Goal: Task Accomplishment & Management: Manage account settings

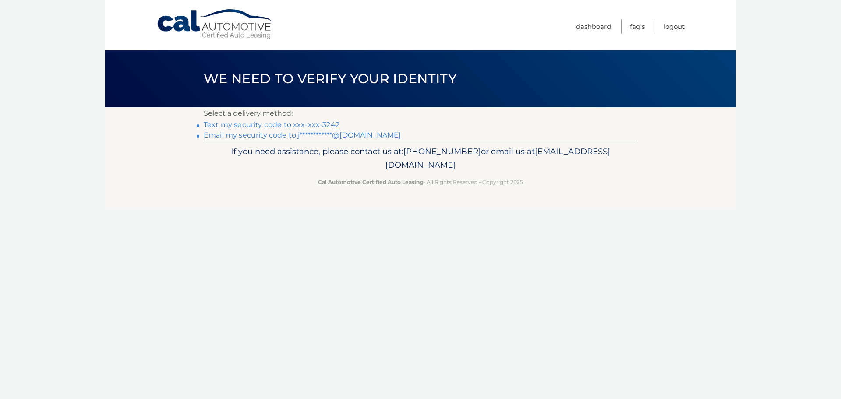
click at [299, 123] on link "Text my security code to xxx-xxx-3242" at bounding box center [272, 125] width 136 height 8
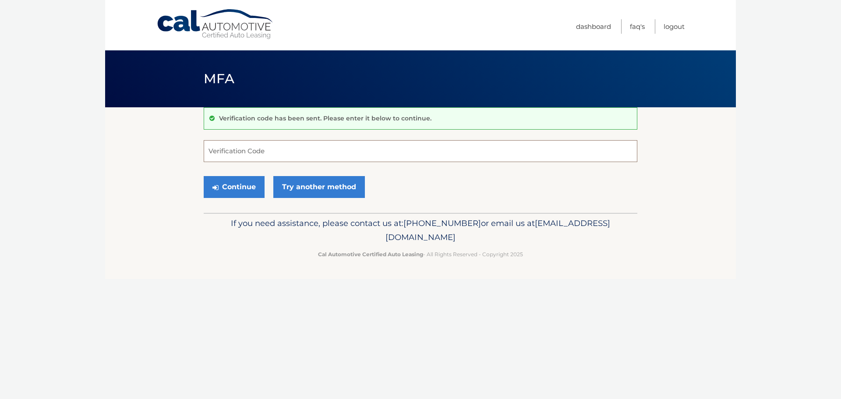
click at [234, 149] on input "Verification Code" at bounding box center [421, 151] width 434 height 22
type input "765364"
click at [238, 183] on button "Continue" at bounding box center [234, 187] width 61 height 22
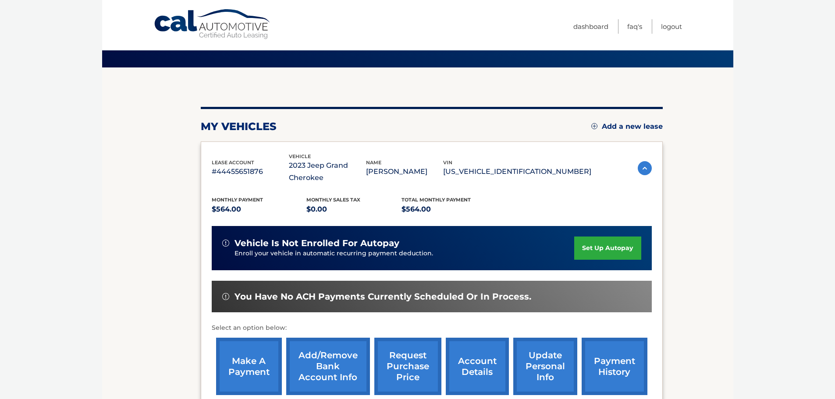
scroll to position [88, 0]
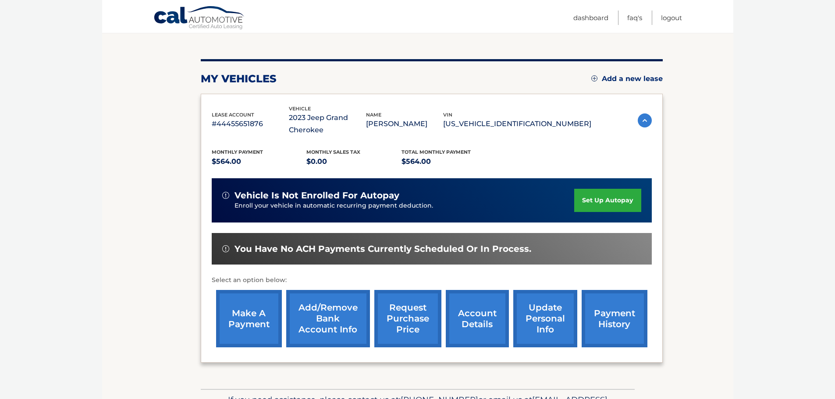
click at [473, 317] on link "account details" at bounding box center [477, 318] width 63 height 57
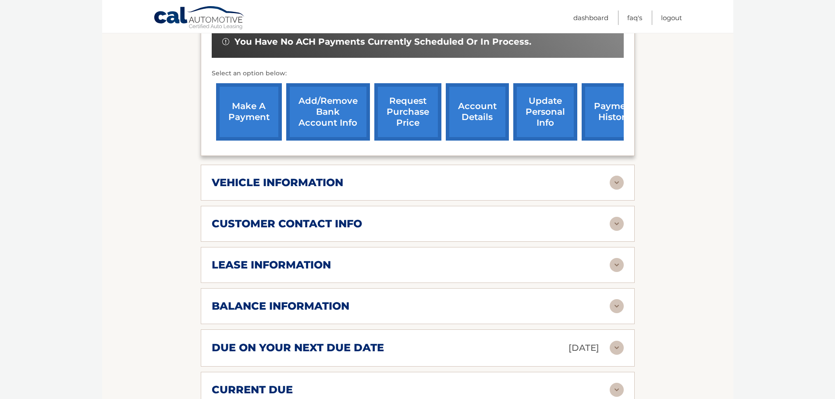
scroll to position [307, 0]
click at [608, 304] on div "balance information" at bounding box center [411, 305] width 398 height 13
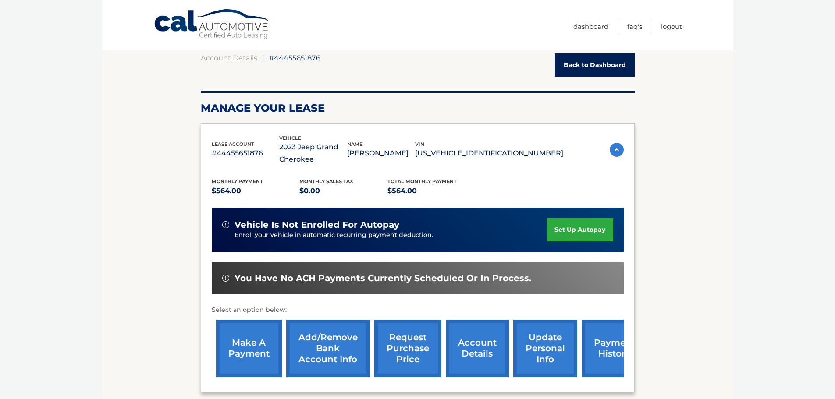
scroll to position [0, 0]
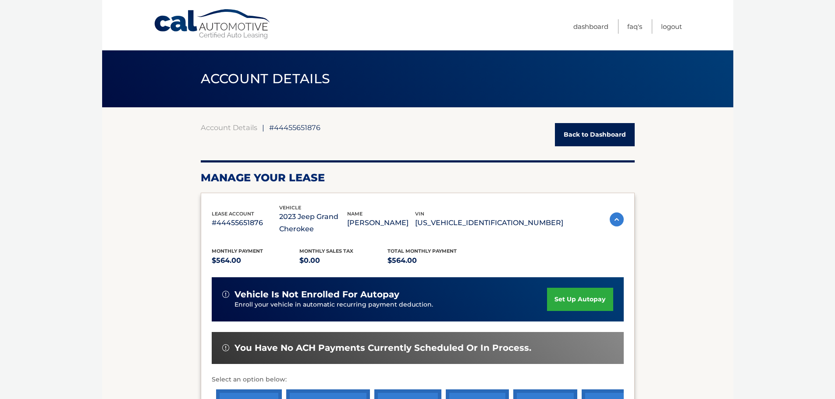
click at [579, 130] on link "Back to Dashboard" at bounding box center [595, 134] width 80 height 23
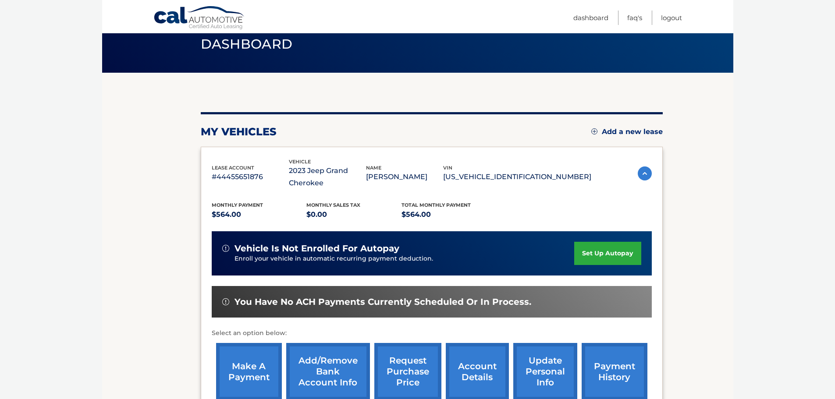
scroll to position [88, 0]
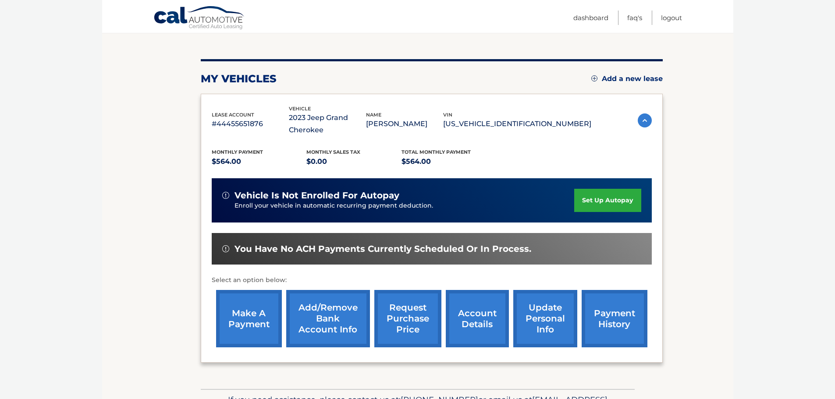
click at [239, 330] on link "make a payment" at bounding box center [249, 318] width 66 height 57
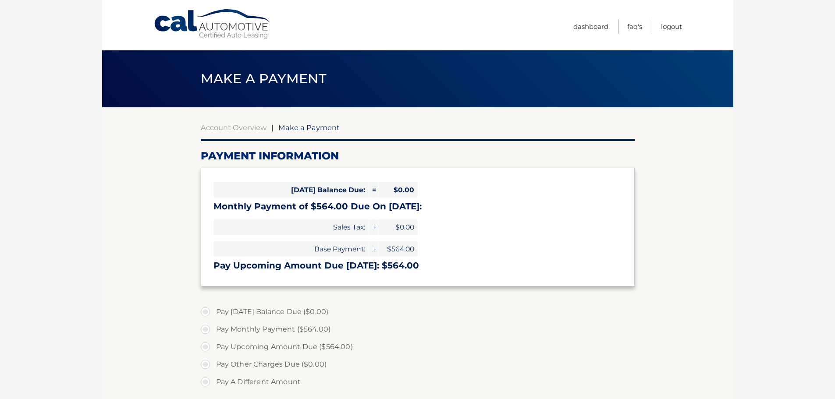
select select "OTZhZjRkN2YtYjQzNS00ZWRiLWI1NjktOTQ0MzU1YjE0YTdl"
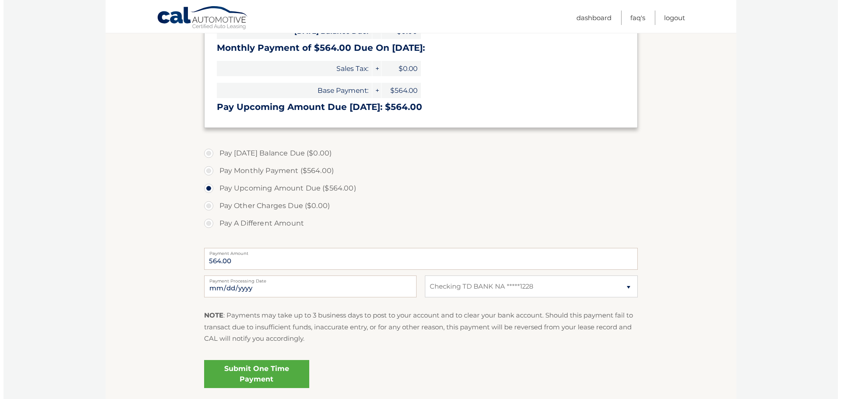
scroll to position [219, 0]
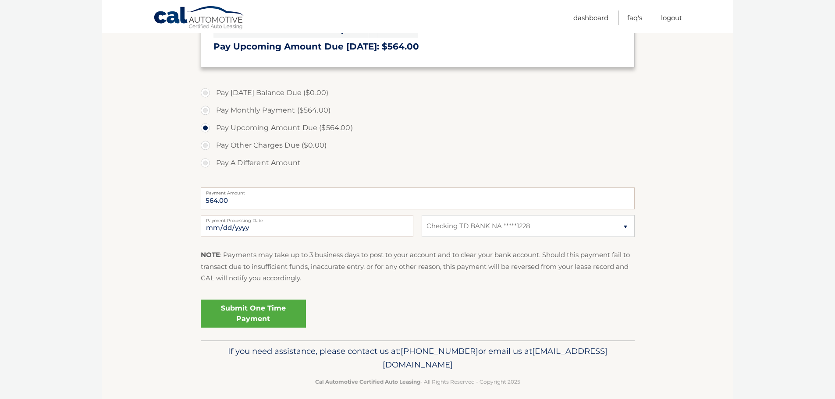
click at [295, 319] on link "Submit One Time Payment" at bounding box center [253, 314] width 105 height 28
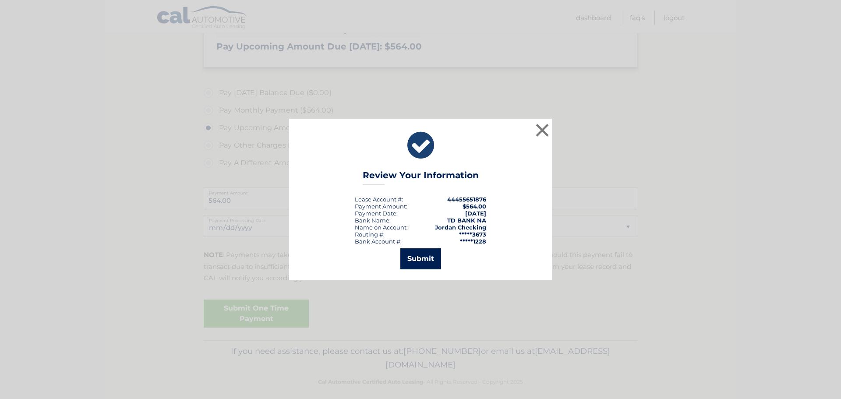
click at [416, 262] on button "Submit" at bounding box center [421, 258] width 41 height 21
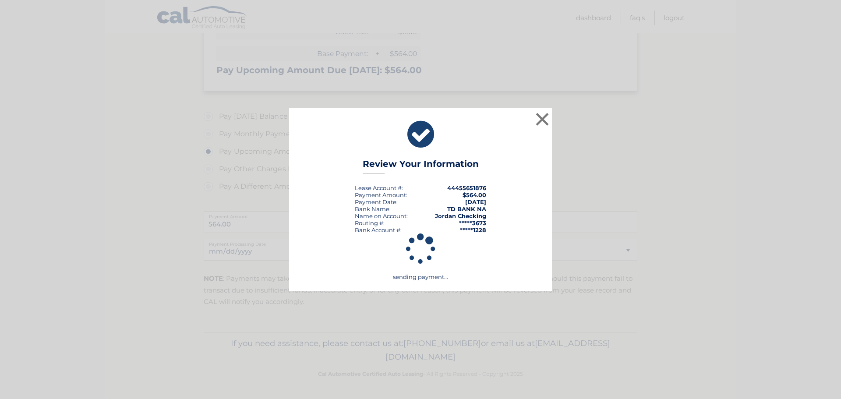
scroll to position [195, 0]
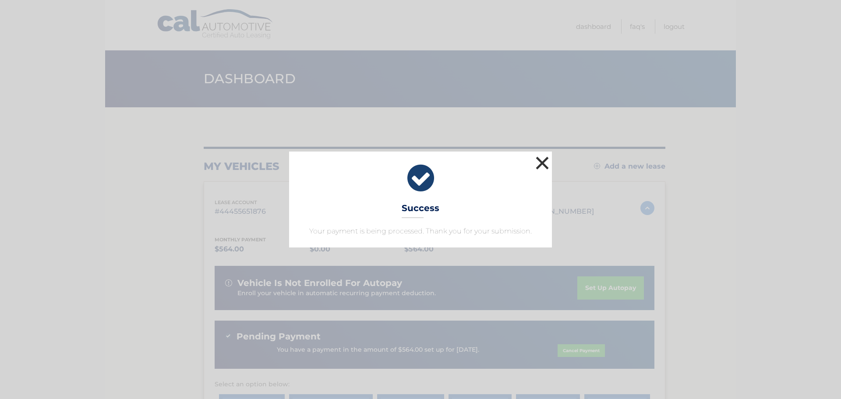
click at [541, 166] on button "×" at bounding box center [543, 163] width 18 height 18
